Goal: Navigation & Orientation: Find specific page/section

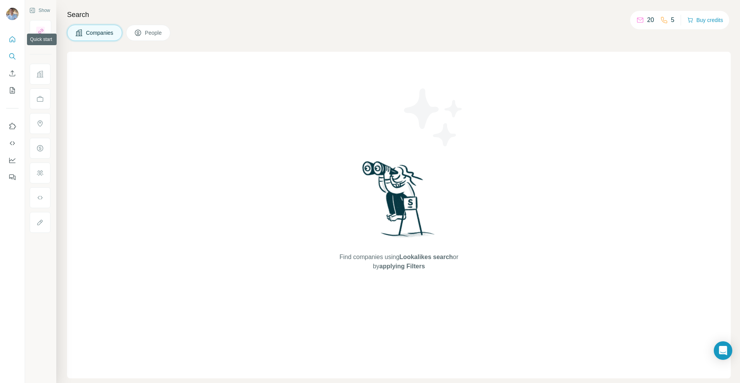
click at [11, 36] on icon "Quick start" at bounding box center [12, 39] width 8 height 8
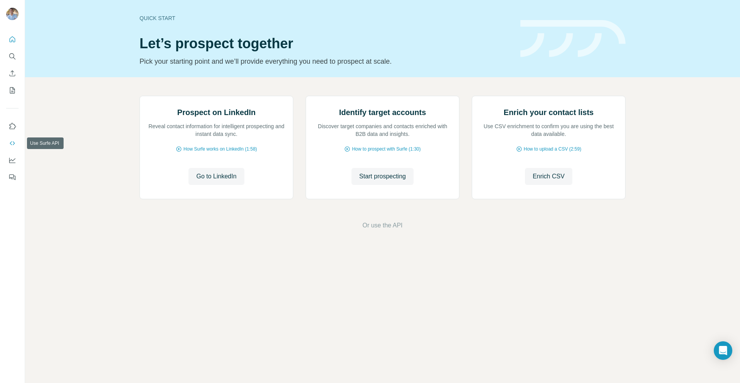
click at [6, 140] on button "Use Surfe API" at bounding box center [12, 143] width 12 height 14
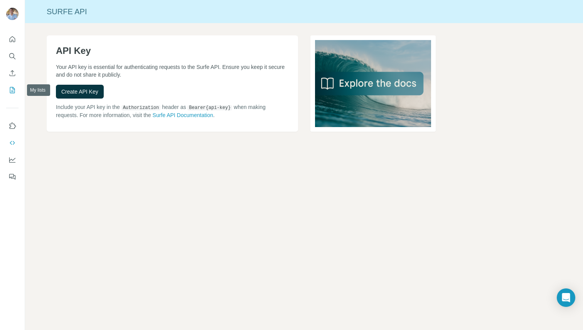
click at [13, 89] on icon "My lists" at bounding box center [13, 89] width 4 height 5
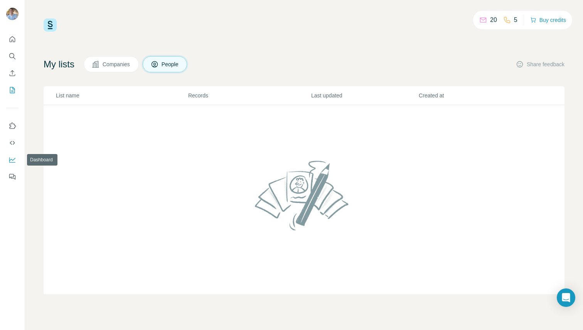
click at [12, 162] on icon "Dashboard" at bounding box center [12, 160] width 8 height 8
